Goal: Information Seeking & Learning: Learn about a topic

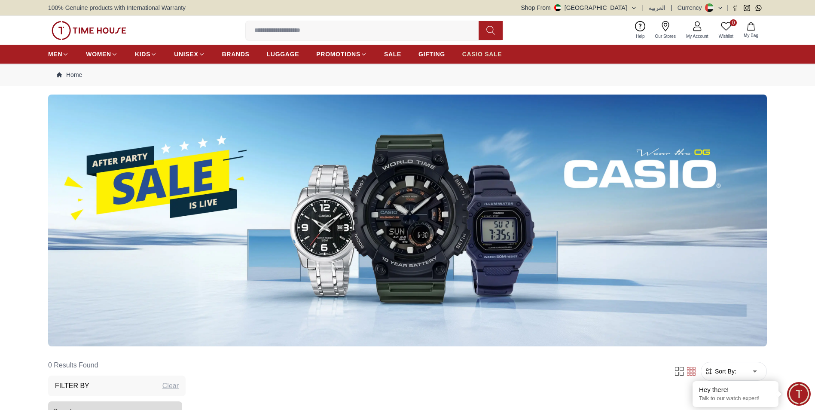
click at [482, 58] on span "CASIO SALE" at bounding box center [482, 54] width 40 height 9
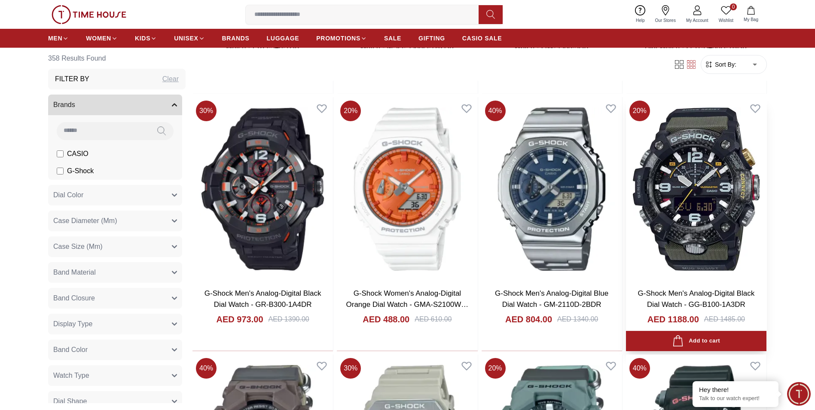
scroll to position [1288, 0]
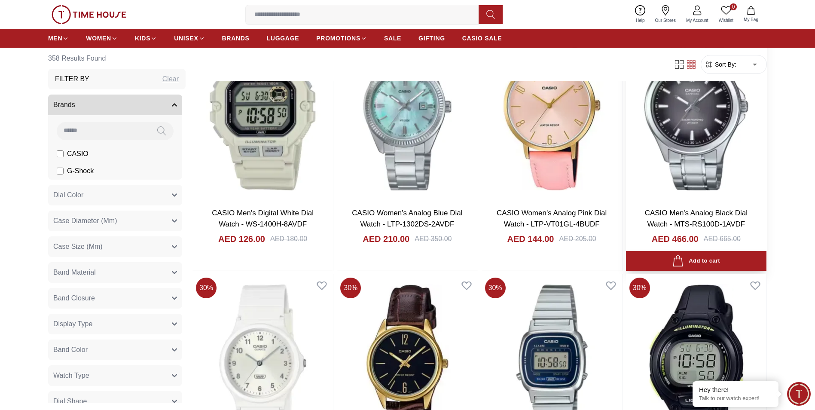
scroll to position [2505, 0]
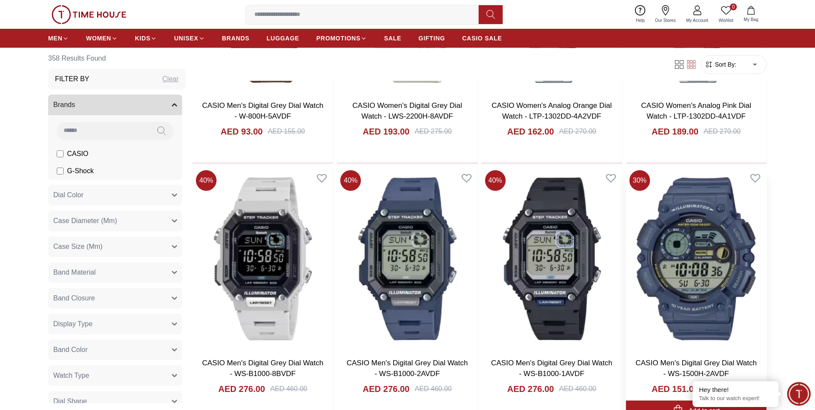
scroll to position [3650, 0]
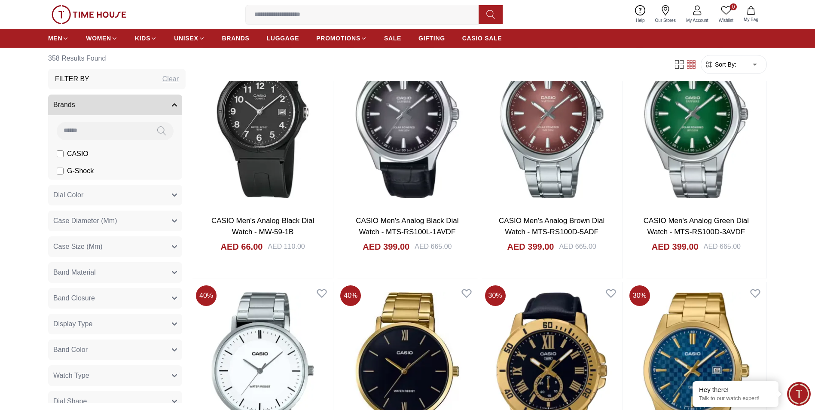
scroll to position [5010, 0]
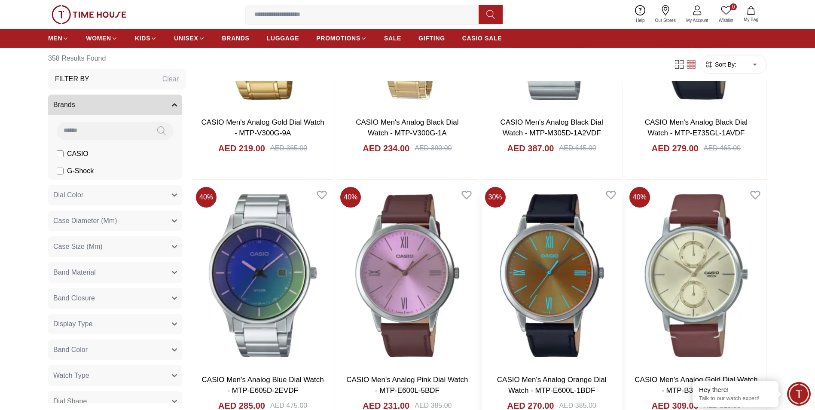
scroll to position [5725, 0]
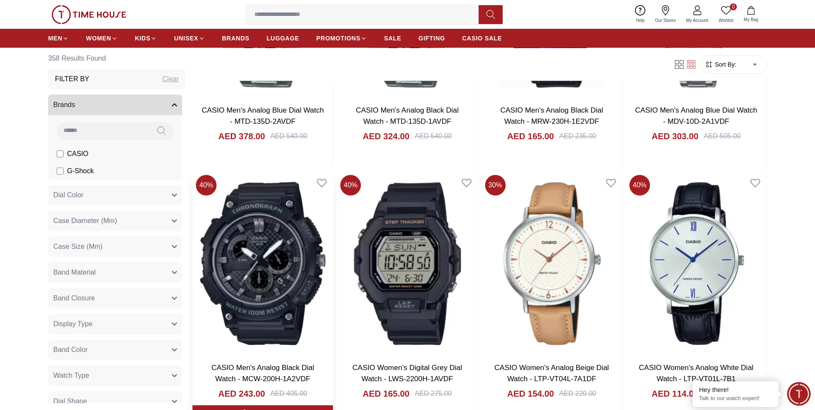
scroll to position [7228, 0]
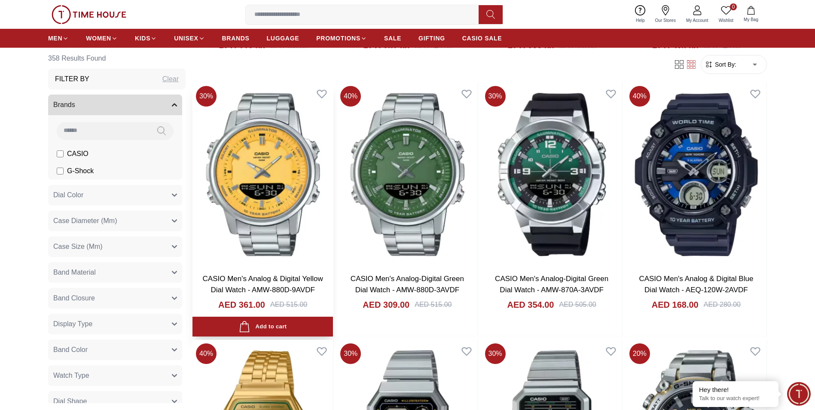
scroll to position [8874, 0]
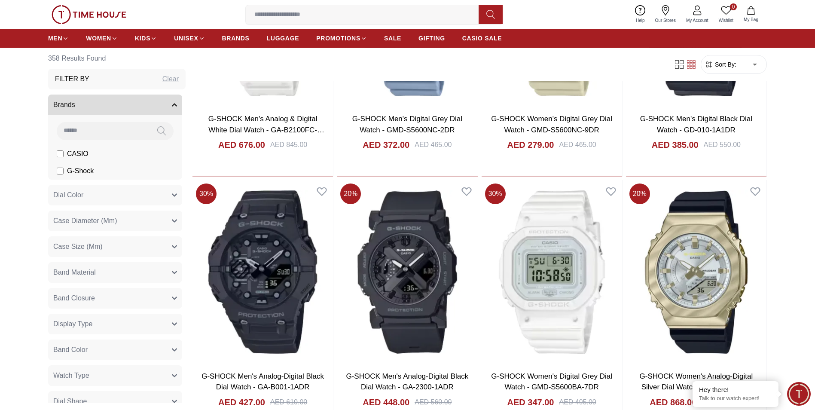
scroll to position [9590, 0]
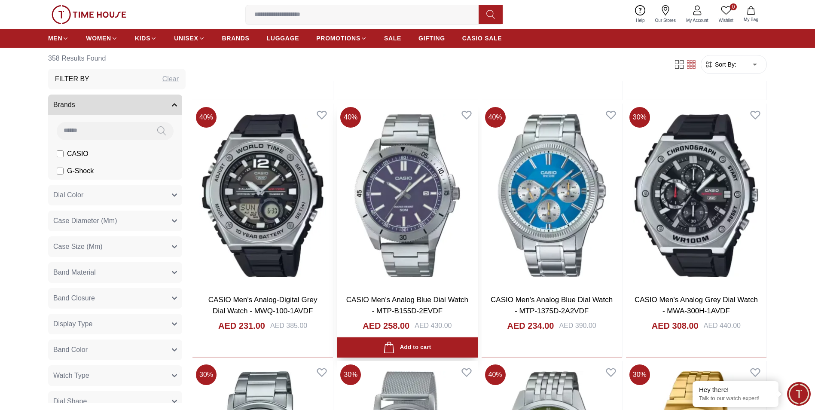
scroll to position [11451, 0]
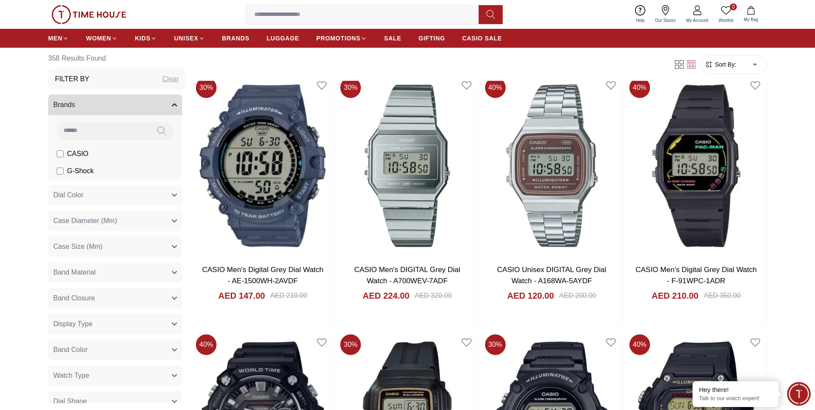
scroll to position [12832, 0]
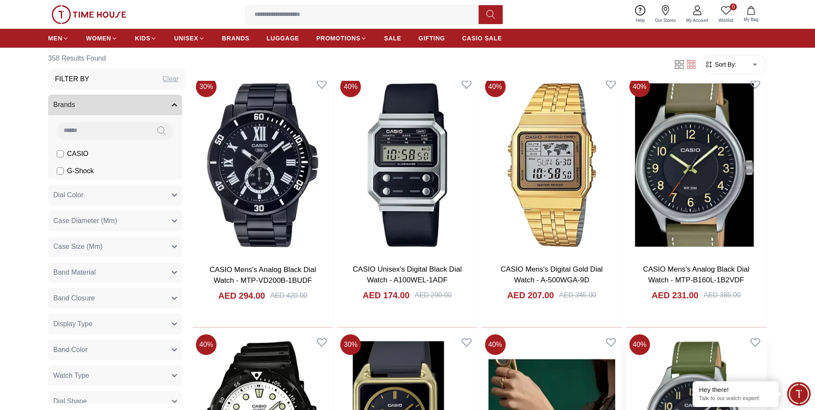
scroll to position [14183, 0]
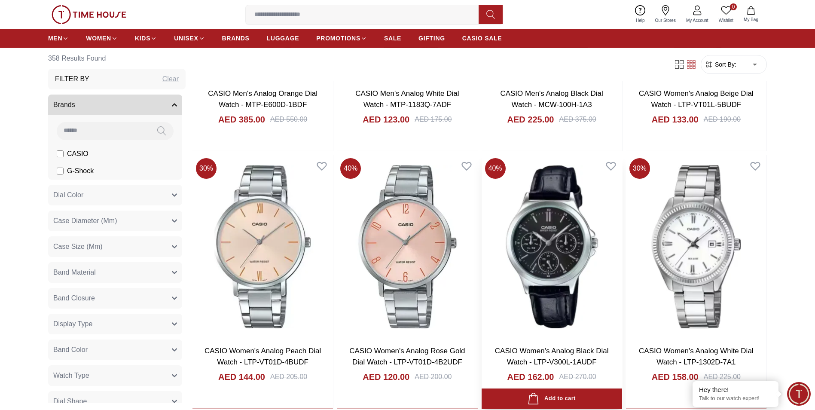
scroll to position [15458, 0]
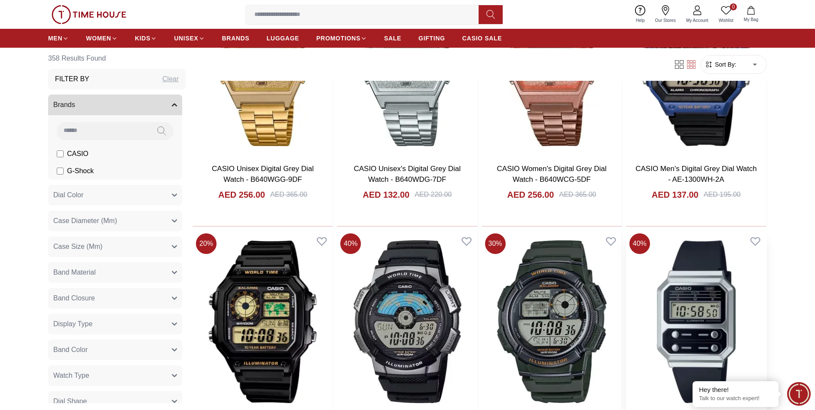
scroll to position [16889, 0]
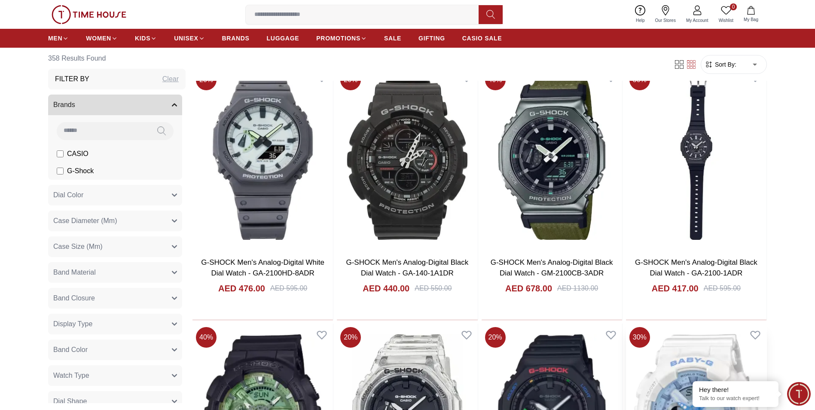
scroll to position [17979, 0]
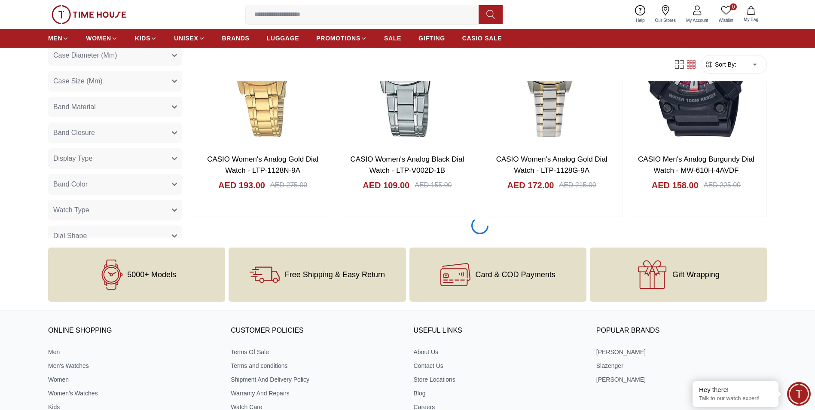
scroll to position [19578, 0]
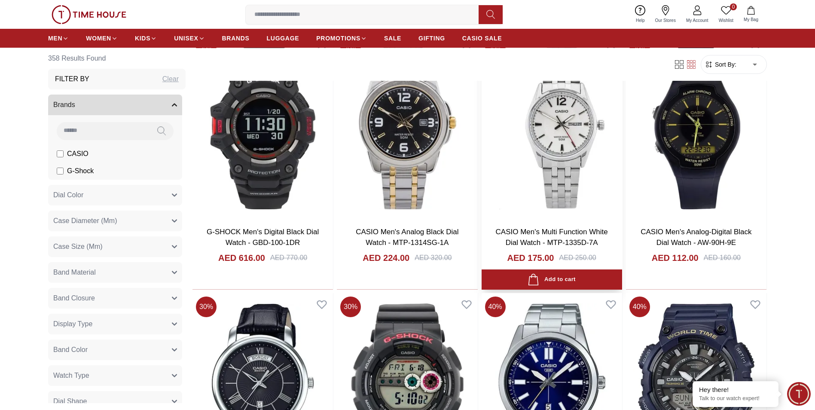
scroll to position [19908, 0]
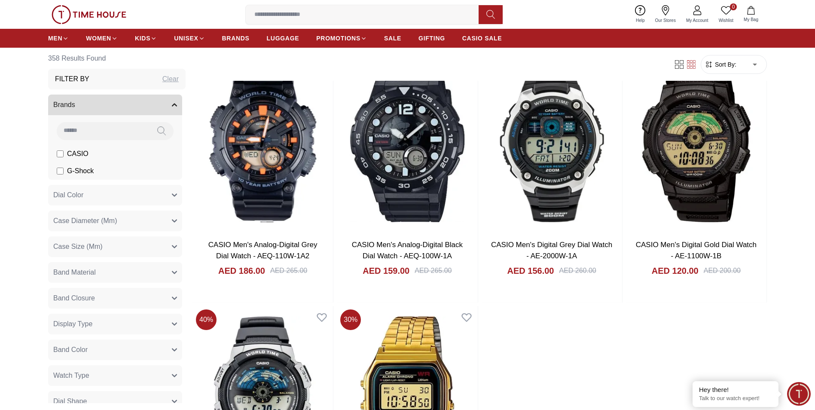
scroll to position [23267, 0]
